Goal: Go to known website: Access a specific website the user already knows

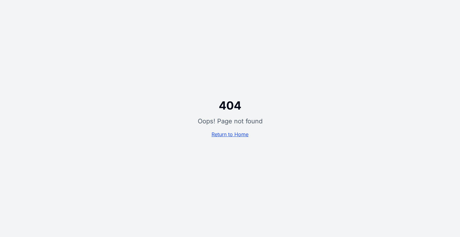
click at [219, 134] on link "Return to Home" at bounding box center [229, 134] width 37 height 6
click at [237, 135] on link "Return to Home" at bounding box center [229, 134] width 37 height 6
click at [244, 135] on link "Return to Home" at bounding box center [229, 134] width 37 height 6
